Goal: Task Accomplishment & Management: Use online tool/utility

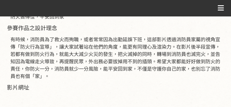
scroll to position [209, 0]
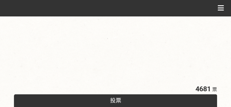
click at [121, 100] on div "投票" at bounding box center [115, 101] width 203 height 14
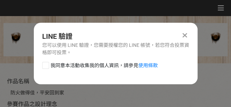
scroll to position [0, 0]
click at [92, 69] on div "我同意本活動收集我的個人資訊，請參見 使用條款" at bounding box center [116, 69] width 164 height 14
click at [91, 67] on span "我同意本活動收集我的個人資訊，請參見 使用條款" at bounding box center [104, 65] width 107 height 7
click at [47, 67] on input "我同意本活動收集我的個人資訊，請參見 使用條款" at bounding box center [45, 65] width 5 height 5
checkbox input "false"
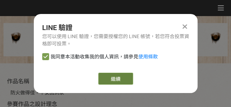
click at [104, 79] on link "繼續" at bounding box center [115, 79] width 35 height 12
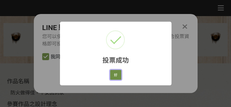
click at [116, 74] on button "好" at bounding box center [115, 75] width 11 height 10
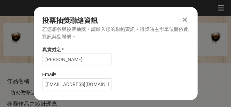
scroll to position [41, 0]
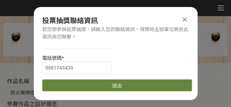
click at [117, 79] on button "送出" at bounding box center [117, 85] width 150 height 12
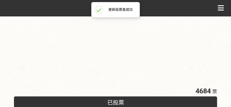
scroll to position [209, 0]
